Goal: Task Accomplishment & Management: Complete application form

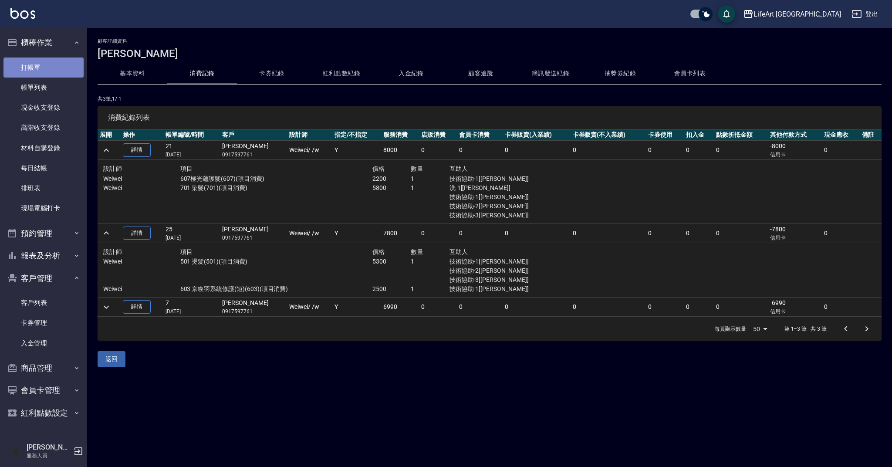
click at [54, 67] on link "打帳單" at bounding box center [43, 68] width 80 height 20
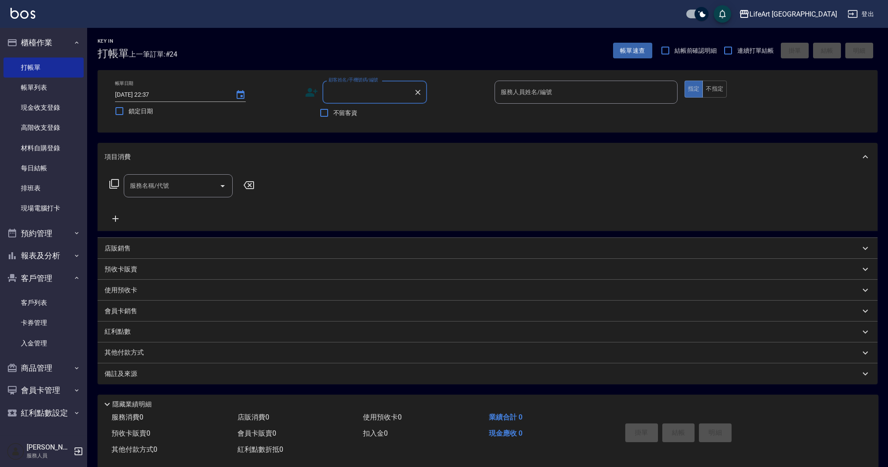
click at [346, 93] on input "顧客姓名/手機號碼/編號" at bounding box center [368, 92] width 84 height 15
type input "０"
click at [355, 116] on li "[PERSON_NAME]/0903167311/null" at bounding box center [374, 114] width 105 height 14
type input "[PERSON_NAME]/0903167311/null"
click at [523, 102] on div "服務人員姓名/編號" at bounding box center [586, 92] width 183 height 23
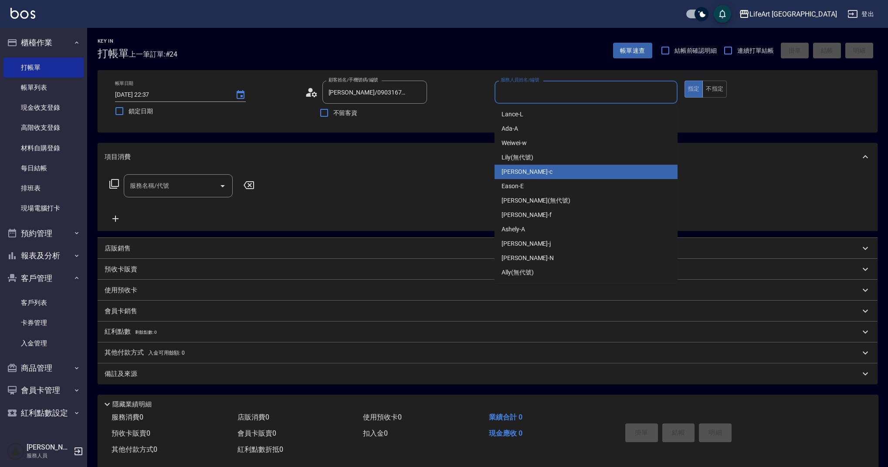
click at [533, 169] on div "Casey -c" at bounding box center [586, 172] width 183 height 14
type input "Casey-c"
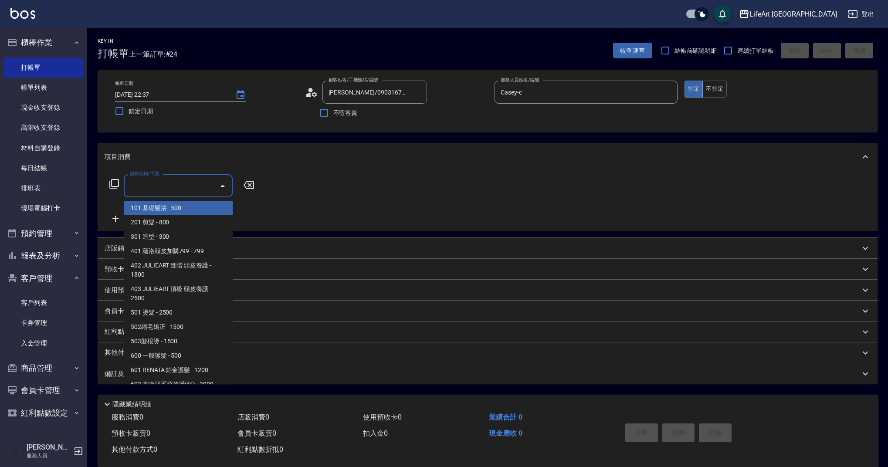
click at [188, 186] on input "服務名稱/代號" at bounding box center [172, 185] width 88 height 15
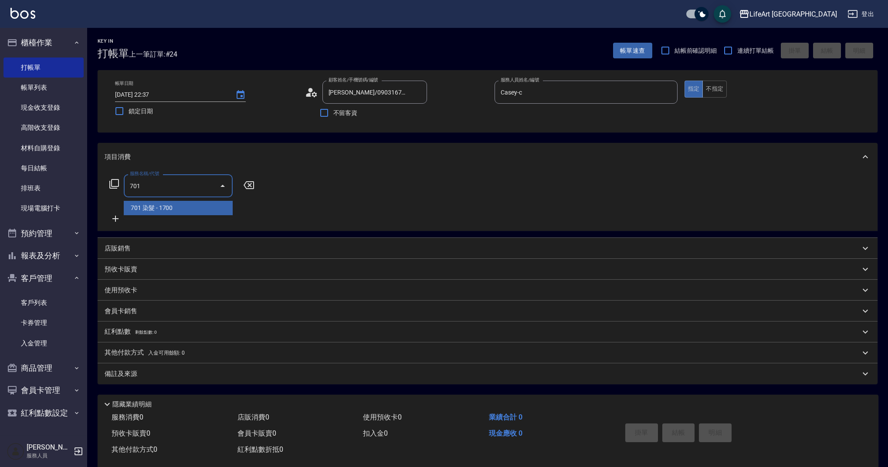
click at [197, 209] on span "701 染髮 - 1700" at bounding box center [178, 208] width 109 height 14
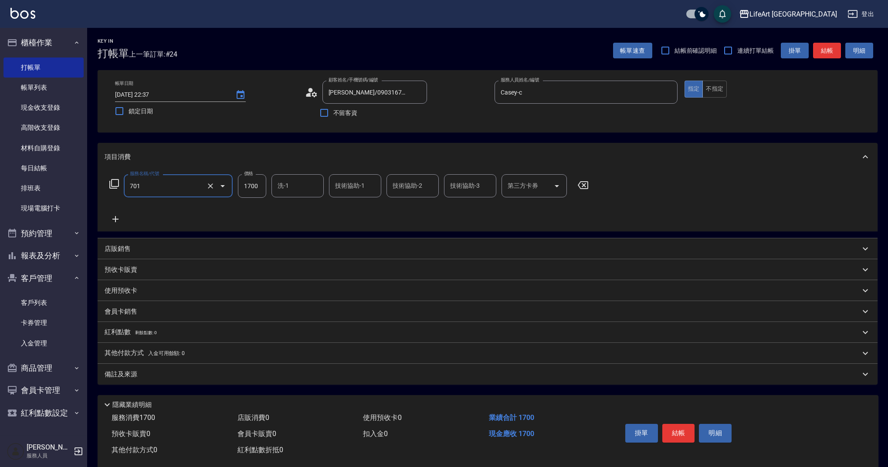
type input "701 染髮(701)"
click at [259, 186] on input "1700" at bounding box center [252, 186] width 28 height 24
type input "300"
click at [116, 214] on icon at bounding box center [116, 219] width 22 height 10
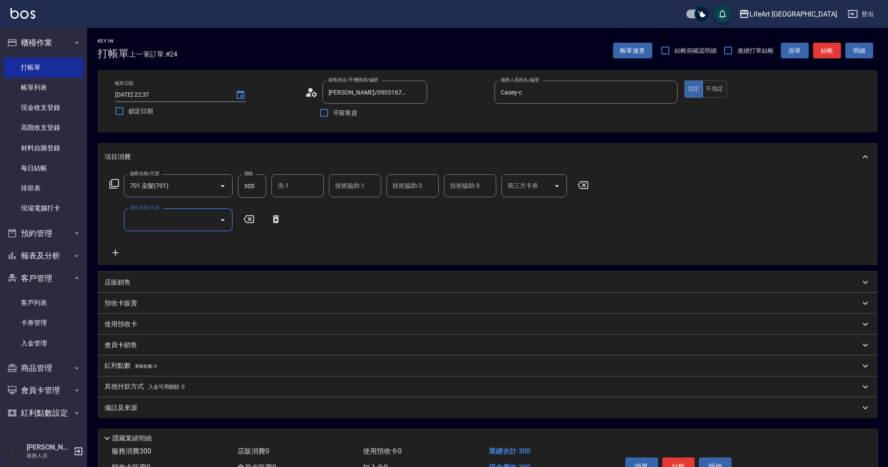
click at [208, 221] on input "服務名稱/代號" at bounding box center [172, 219] width 88 height 15
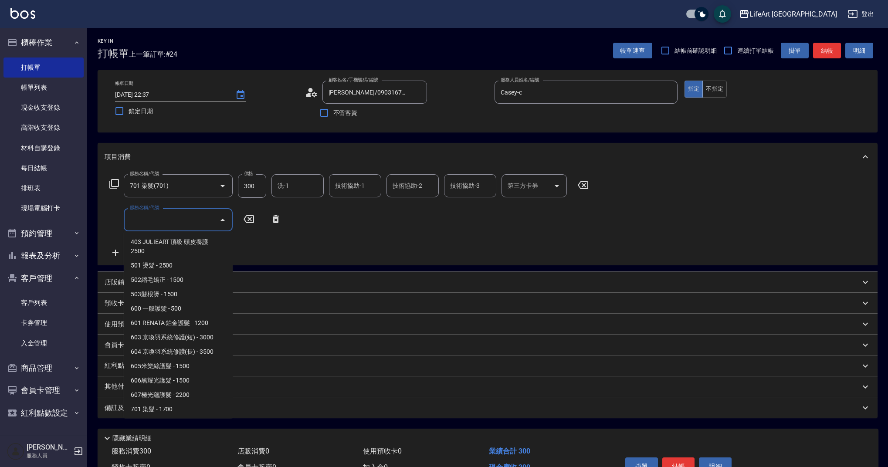
scroll to position [91, 0]
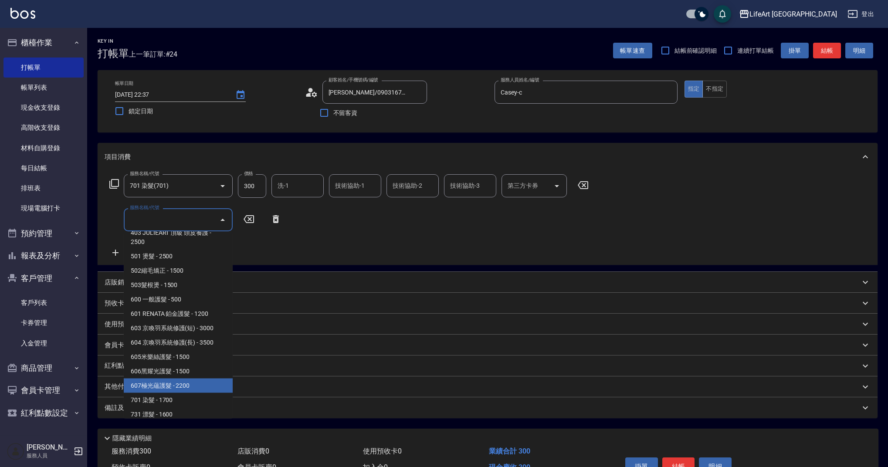
click at [203, 387] on span "607極光蘊護髮 - 2200" at bounding box center [178, 386] width 109 height 14
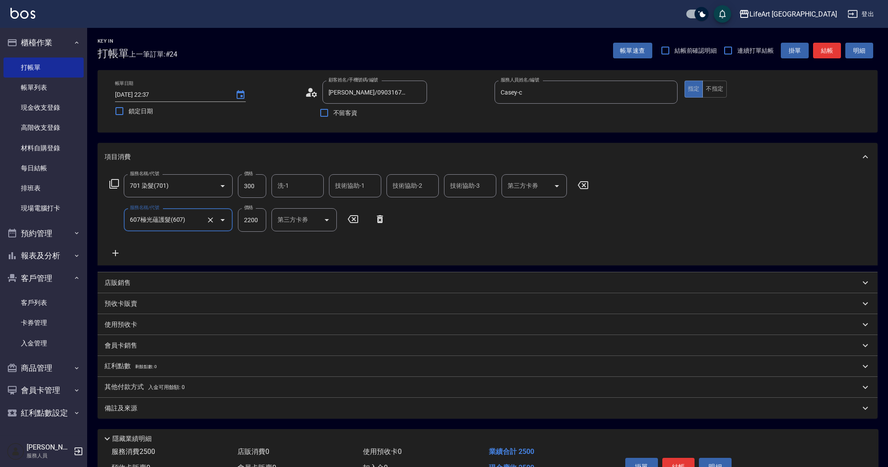
type input "607極光蘊護髮(607)"
click at [129, 286] on p "店販銷售" at bounding box center [118, 282] width 26 height 9
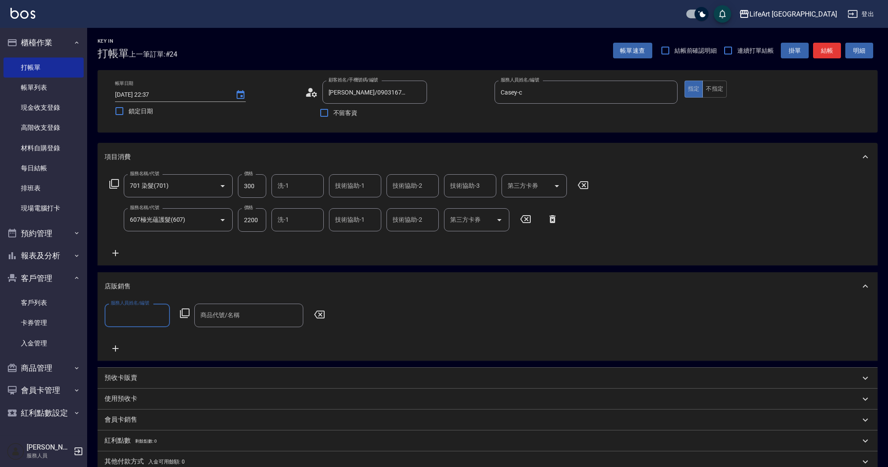
click at [160, 313] on input "服務人員姓名/編號" at bounding box center [138, 315] width 58 height 15
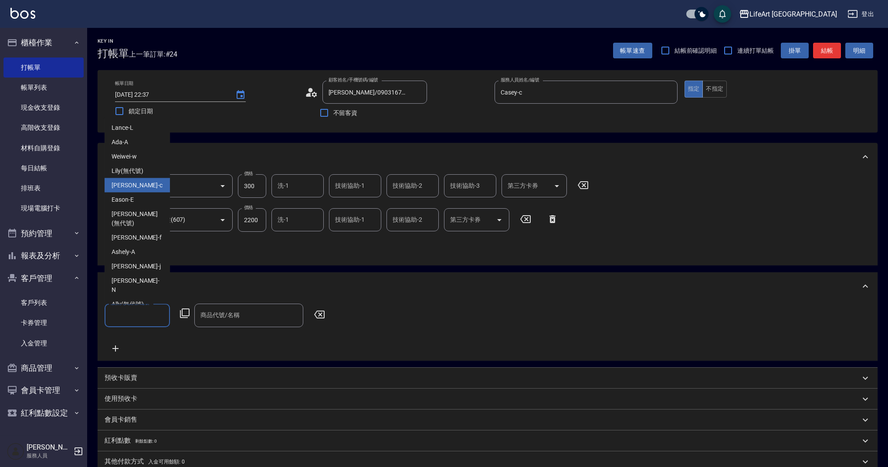
click at [137, 193] on div "Casey -c" at bounding box center [137, 185] width 65 height 14
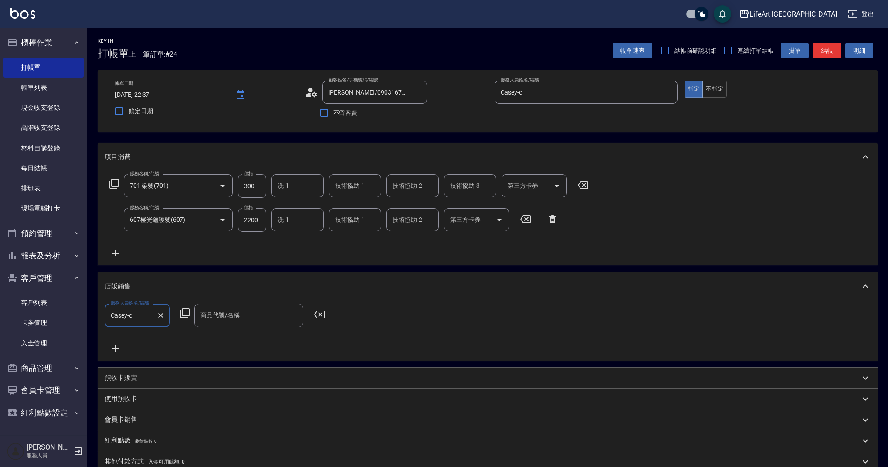
type input "Casey-c"
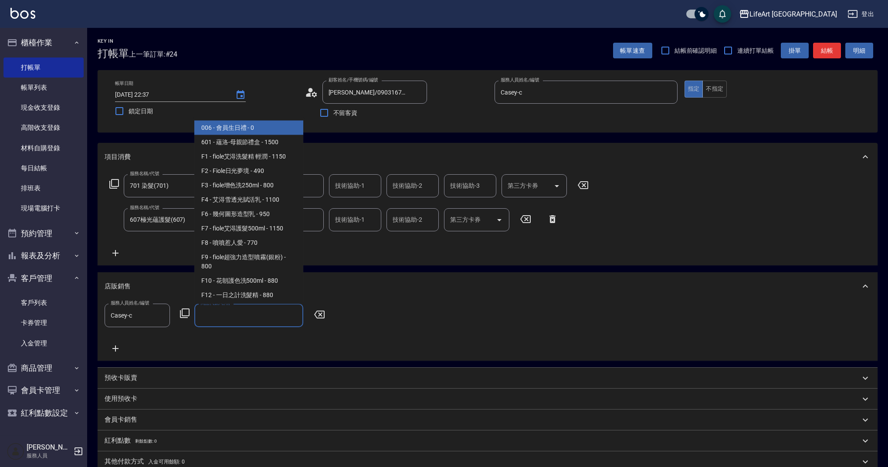
click at [226, 321] on input "商品代號/名稱" at bounding box center [248, 315] width 101 height 15
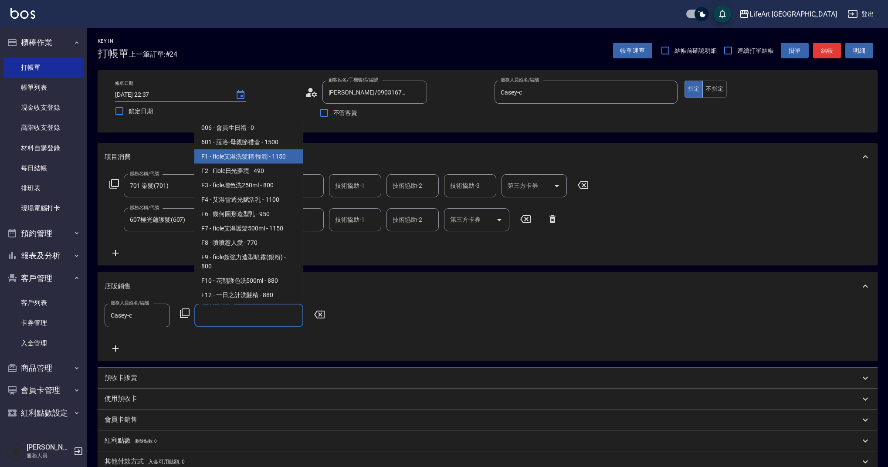
click at [277, 154] on span "F1 - fiole艾淂洗髮精 輕潤 - 1150" at bounding box center [248, 156] width 109 height 14
type input "fiole艾淂洗髮精 輕潤"
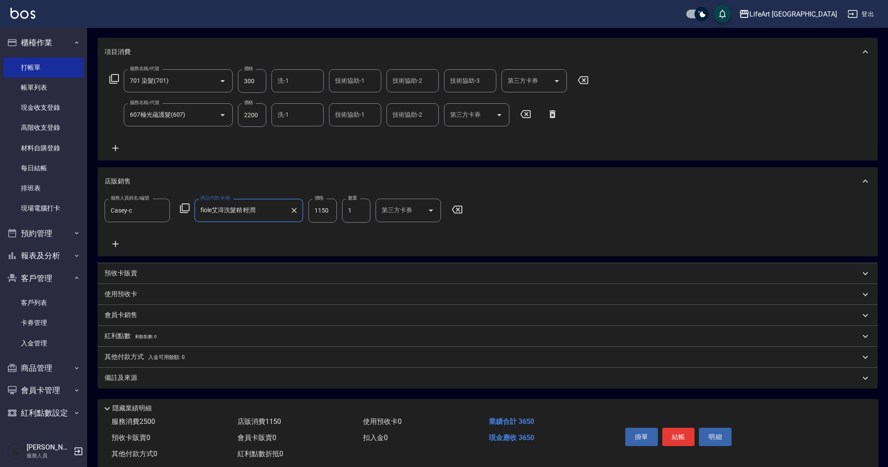
scroll to position [125, 0]
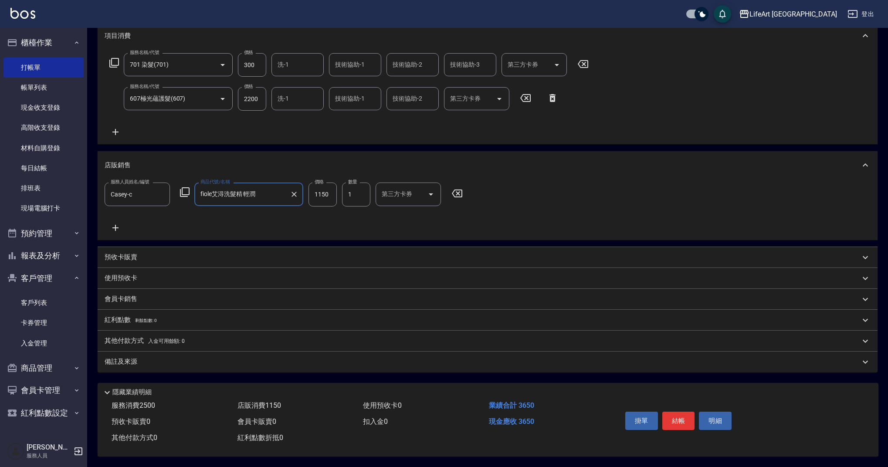
click at [155, 339] on span "入金可用餘額: 0" at bounding box center [166, 341] width 37 height 6
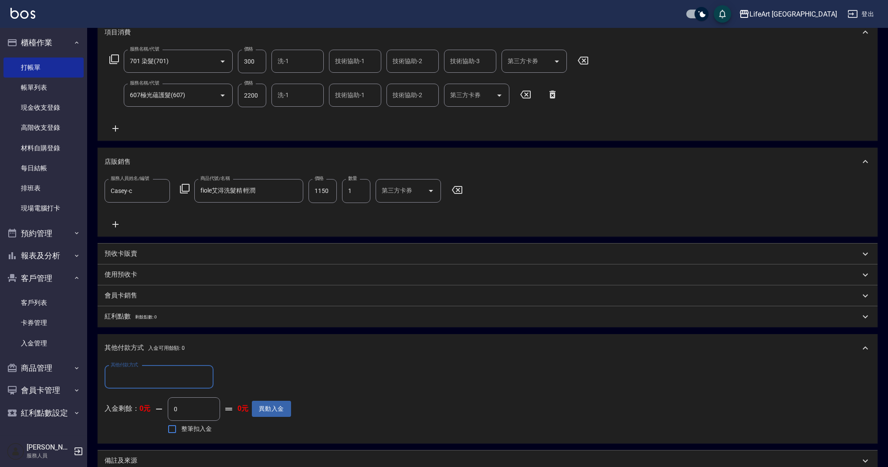
click at [168, 378] on input "其他付款方式" at bounding box center [159, 377] width 101 height 15
click at [178, 414] on span "Linepay" at bounding box center [159, 414] width 109 height 14
type input "Linepay"
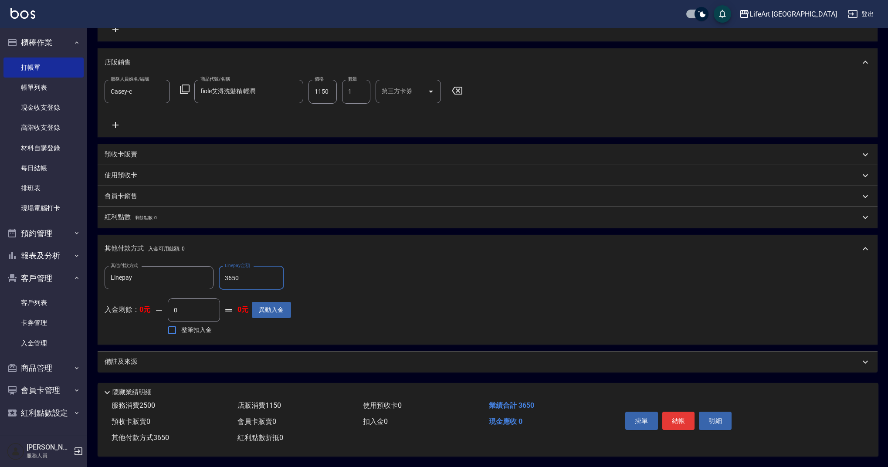
type input "3650"
click at [231, 361] on div "備註及來源" at bounding box center [483, 361] width 756 height 9
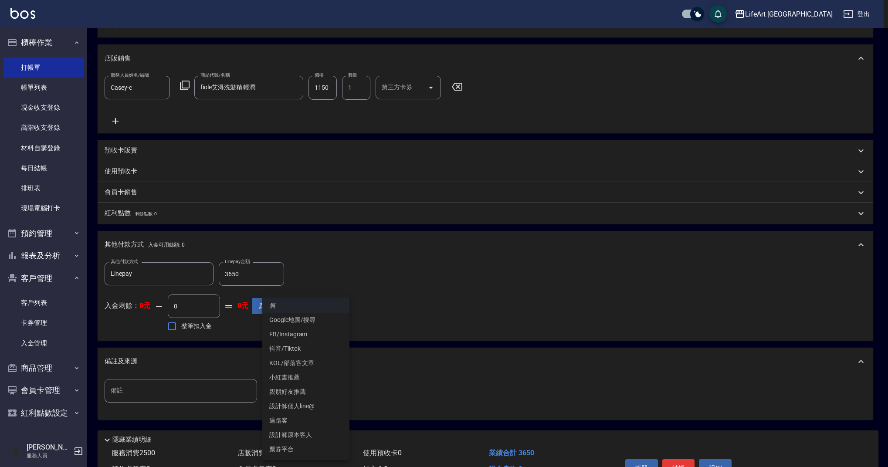
click at [305, 393] on body "LifeArt 蘆洲 登出 櫃檯作業 打帳單 帳單列表 現金收支登錄 高階收支登錄 材料自購登錄 每日結帳 排班表 現場電腦打卡 預約管理 預約管理 單日預約…" at bounding box center [444, 143] width 888 height 743
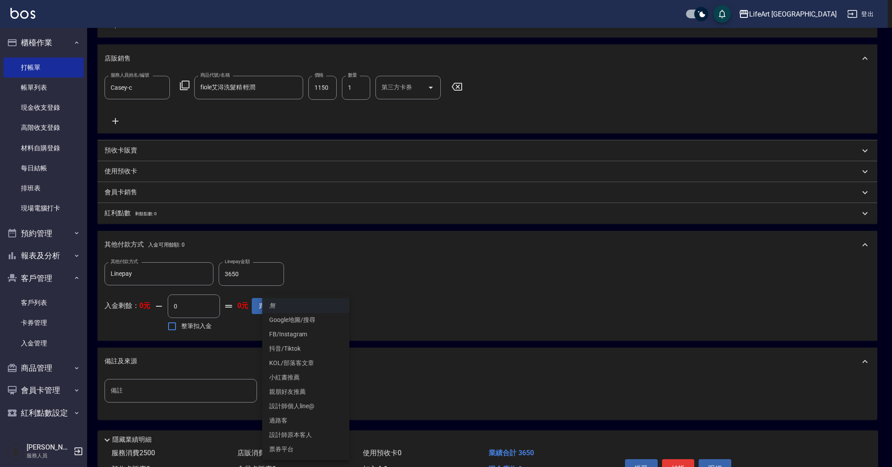
click at [308, 335] on li "FB/Instagram" at bounding box center [305, 334] width 87 height 14
type input "FB/Instagram"
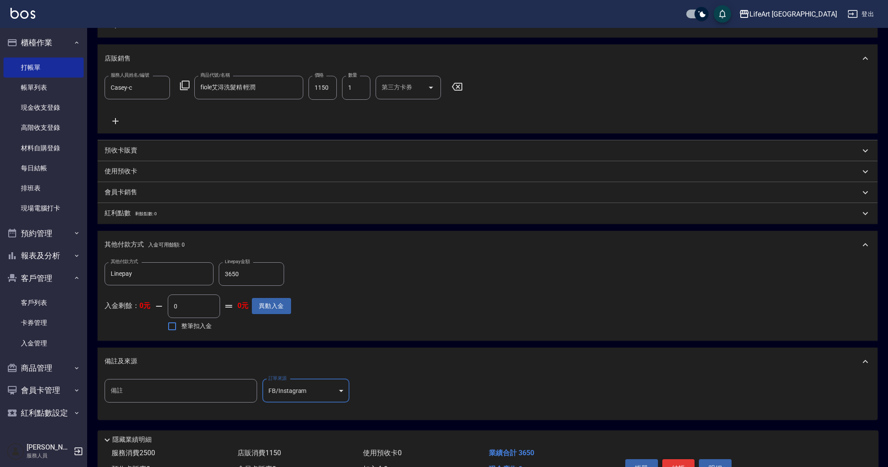
click at [683, 464] on button "結帳" at bounding box center [678, 468] width 33 height 18
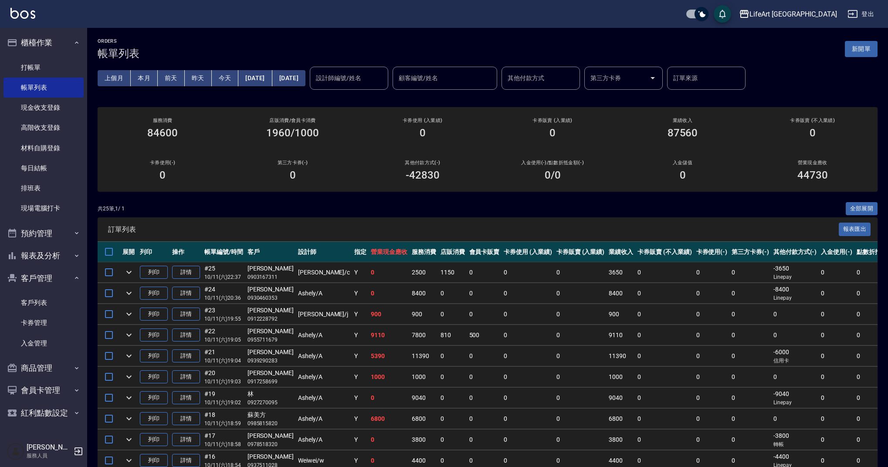
click at [201, 270] on td "詳情" at bounding box center [186, 272] width 32 height 20
click at [193, 270] on link "詳情" at bounding box center [186, 273] width 28 height 14
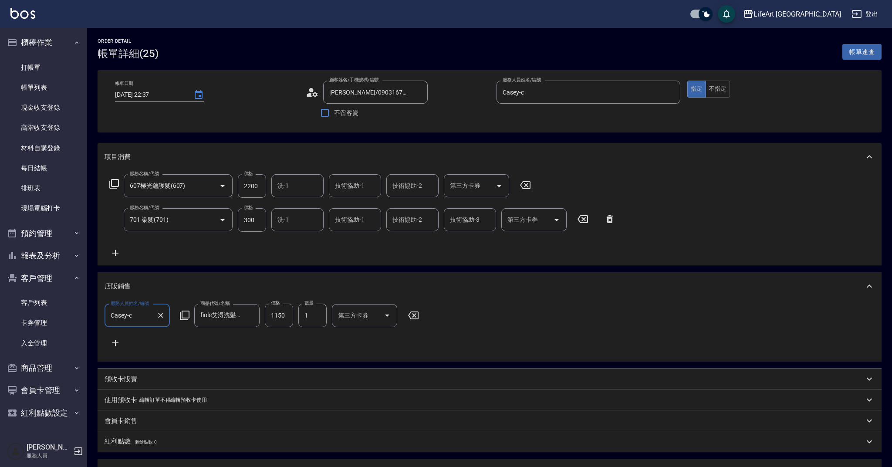
type input "[DATE] 22:37"
type input "[PERSON_NAME]/0903167311/null"
type input "Casey-c"
type input "FB/Instagram"
click at [197, 95] on icon "Choose date, selected date is 2025-10-11" at bounding box center [198, 95] width 10 height 10
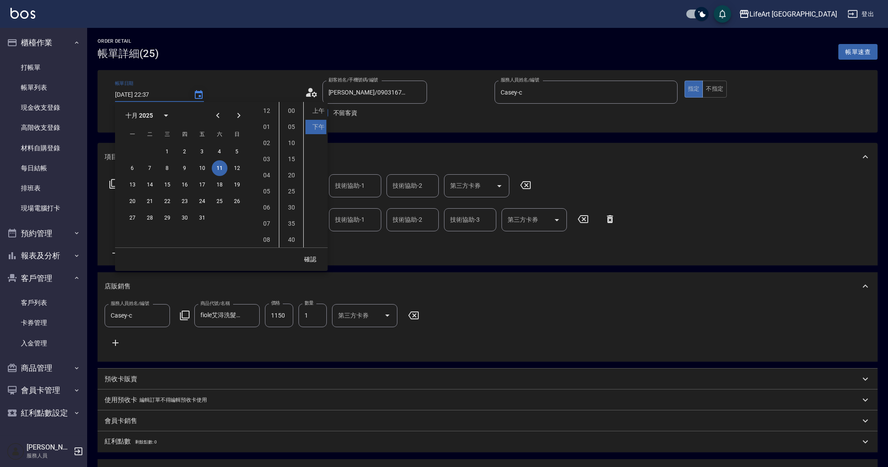
scroll to position [49, 0]
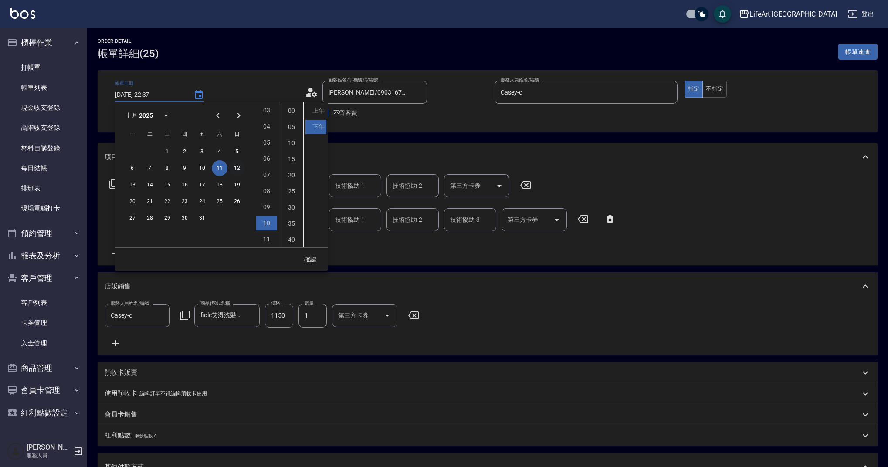
click at [236, 173] on button "12" at bounding box center [237, 168] width 16 height 16
type input "[DATE] 22:37"
click at [307, 258] on button "確認" at bounding box center [310, 259] width 28 height 16
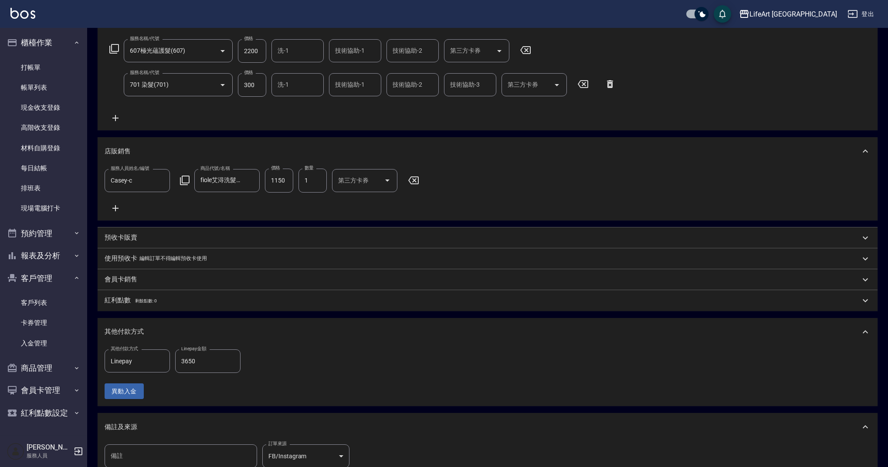
scroll to position [254, 0]
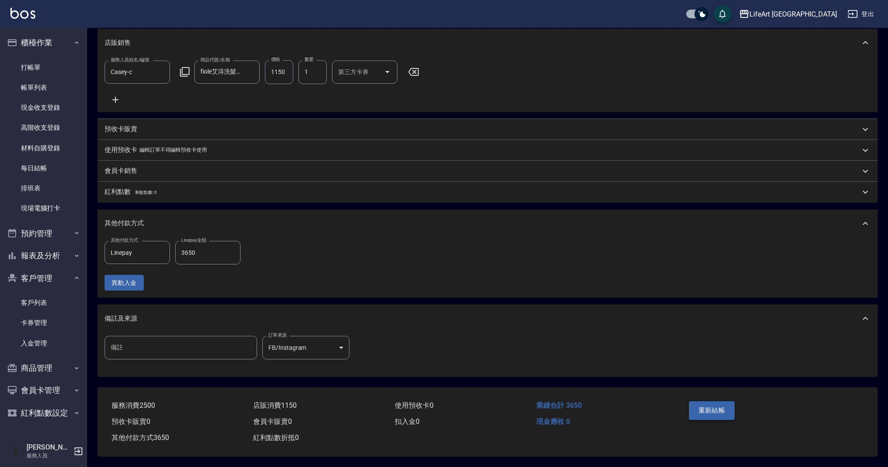
click at [702, 410] on button "重新結帳" at bounding box center [712, 410] width 46 height 18
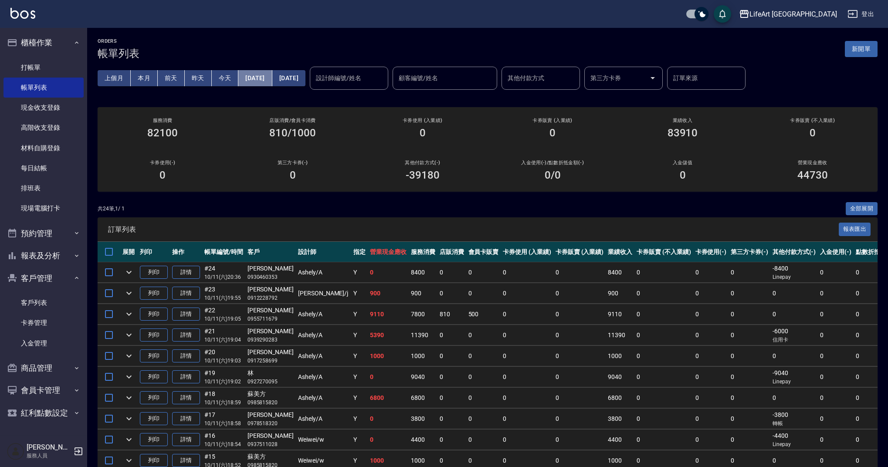
click at [262, 75] on button "[DATE]" at bounding box center [255, 78] width 34 height 16
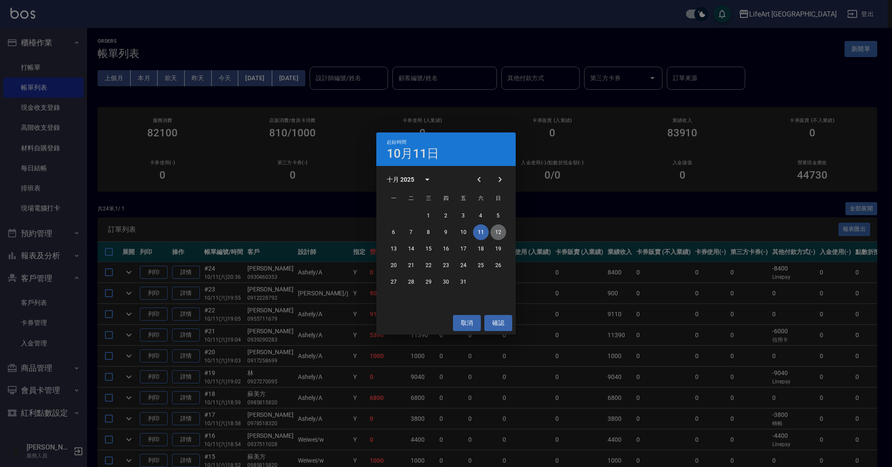
click at [502, 231] on button "12" at bounding box center [499, 232] width 16 height 16
